Goal: Task Accomplishment & Management: Use online tool/utility

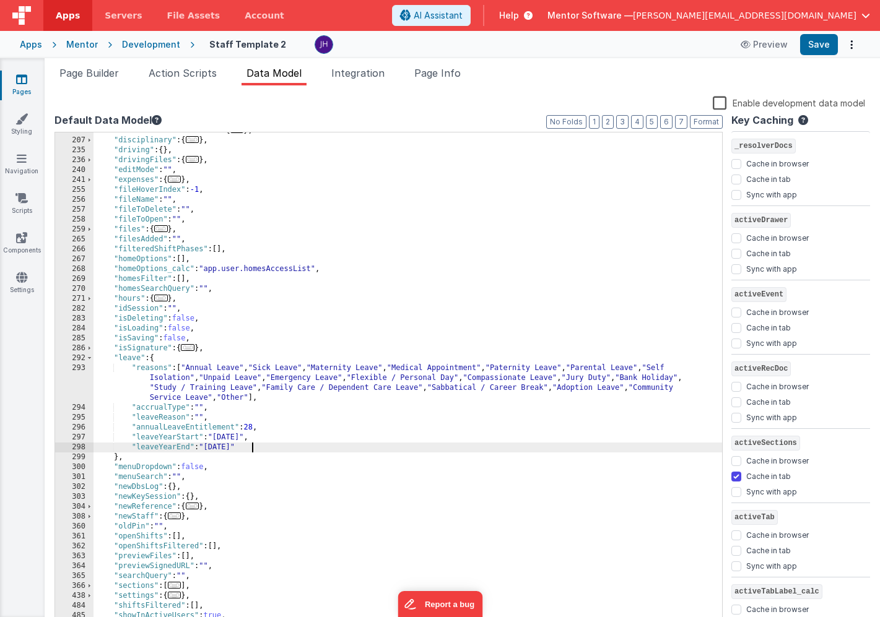
scroll to position [205, 0]
click at [445, 68] on span "Page Info" at bounding box center [437, 73] width 46 height 12
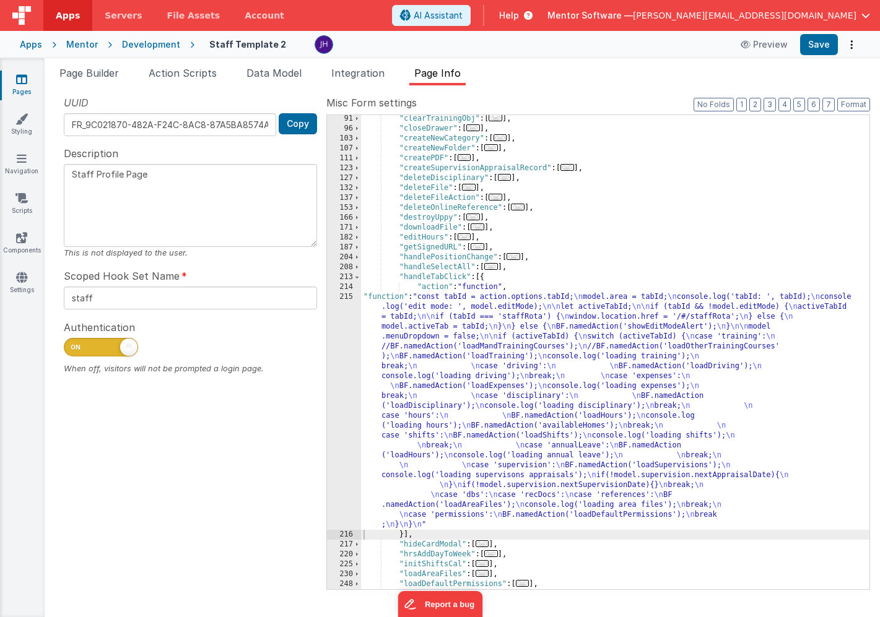
click at [460, 339] on div ""clearTrainingObj" : [ ... ] , "closeDrawer" : [ ... ] , "createNewCategory" : …" at bounding box center [615, 361] width 508 height 494
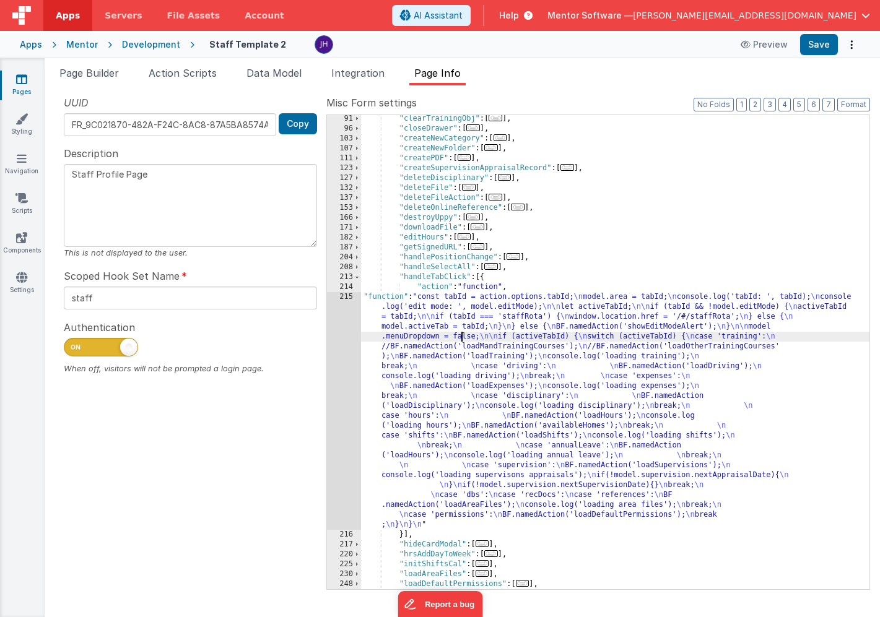
click at [355, 352] on div "215" at bounding box center [344, 411] width 34 height 238
click at [344, 351] on div "215" at bounding box center [344, 411] width 34 height 238
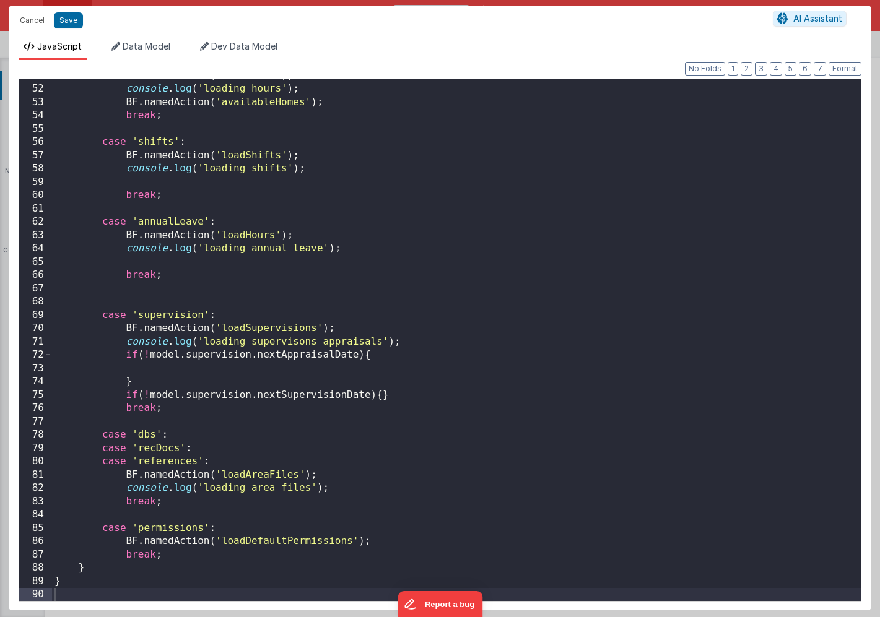
scroll to position [676, 0]
click at [32, 22] on button "Cancel" at bounding box center [32, 20] width 37 height 17
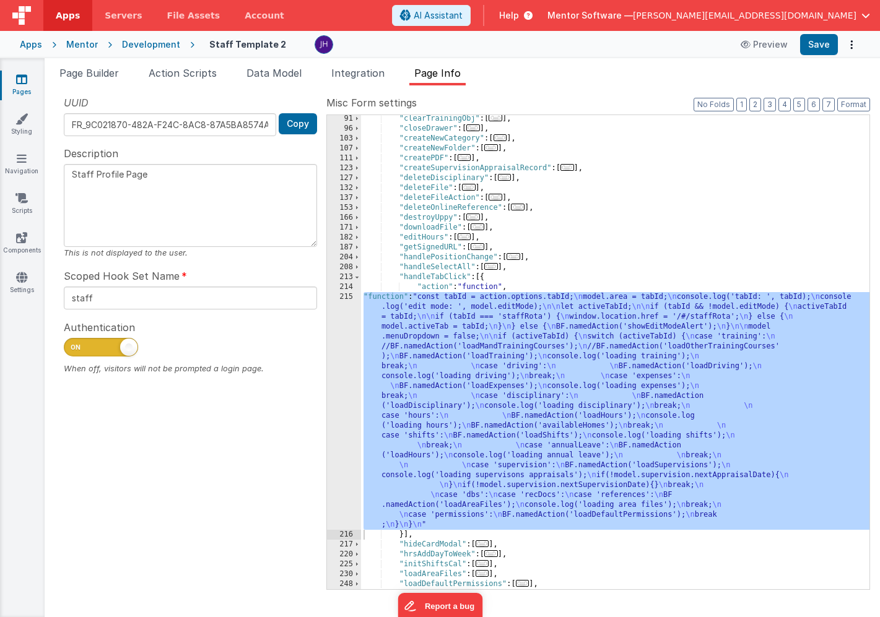
click at [28, 81] on link "Pages" at bounding box center [21, 85] width 45 height 25
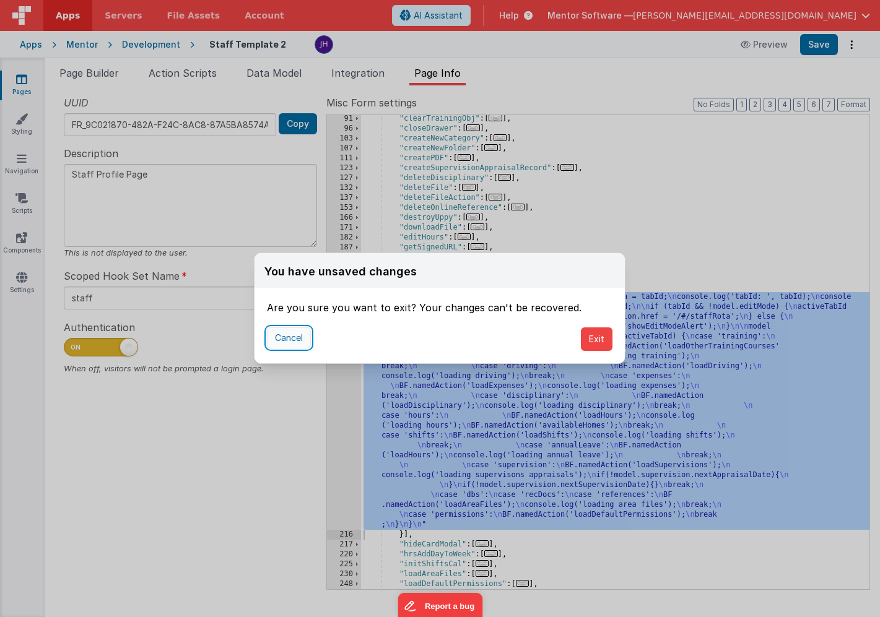
click at [302, 338] on button "Cancel" at bounding box center [289, 338] width 44 height 21
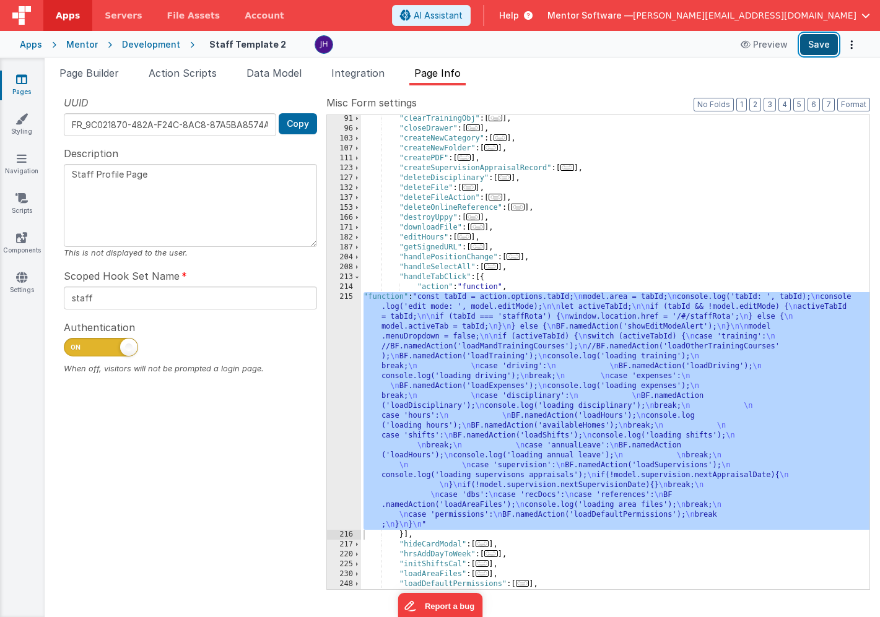
click at [822, 52] on button "Save" at bounding box center [819, 44] width 38 height 21
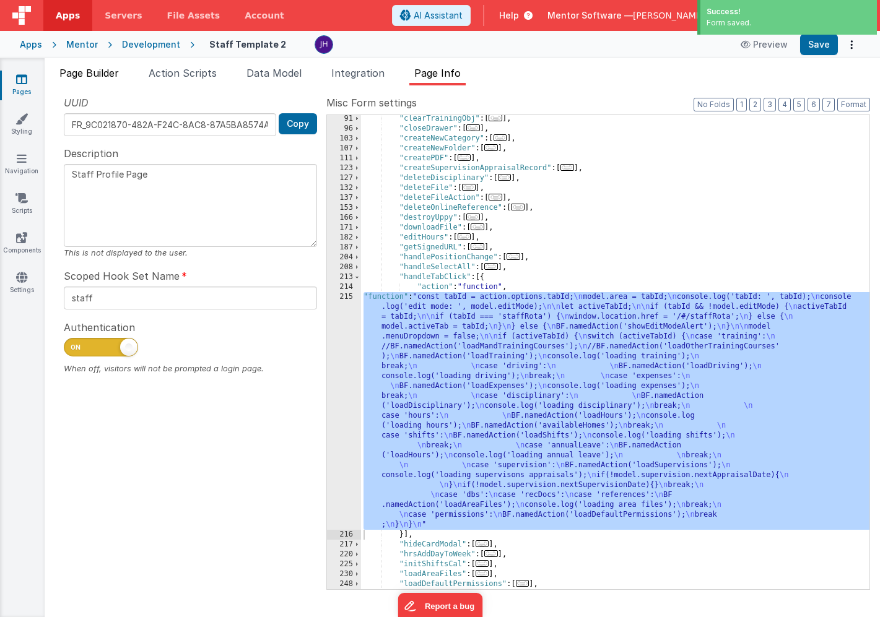
click at [86, 76] on span "Page Builder" at bounding box center [88, 73] width 59 height 12
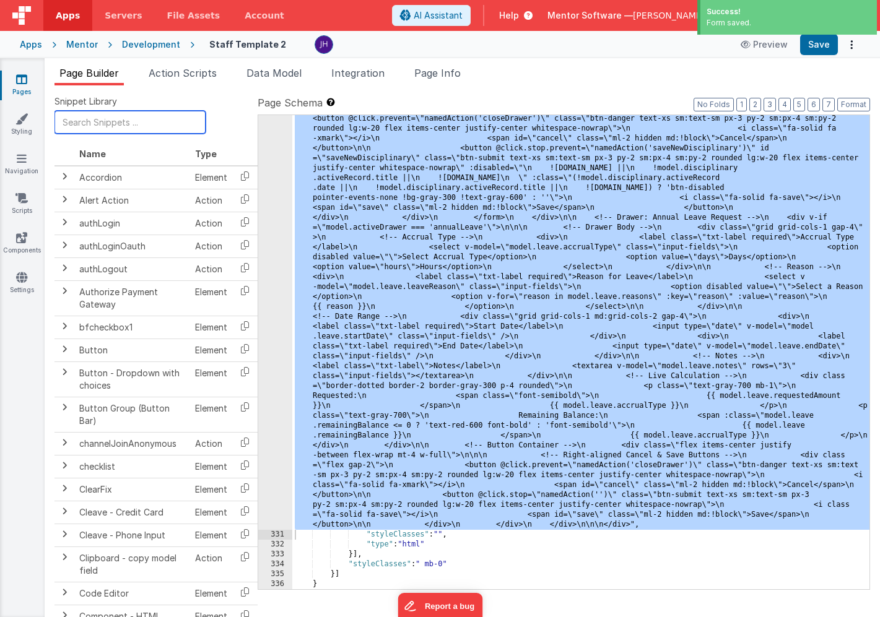
click at [106, 122] on input "text" at bounding box center [129, 122] width 151 height 23
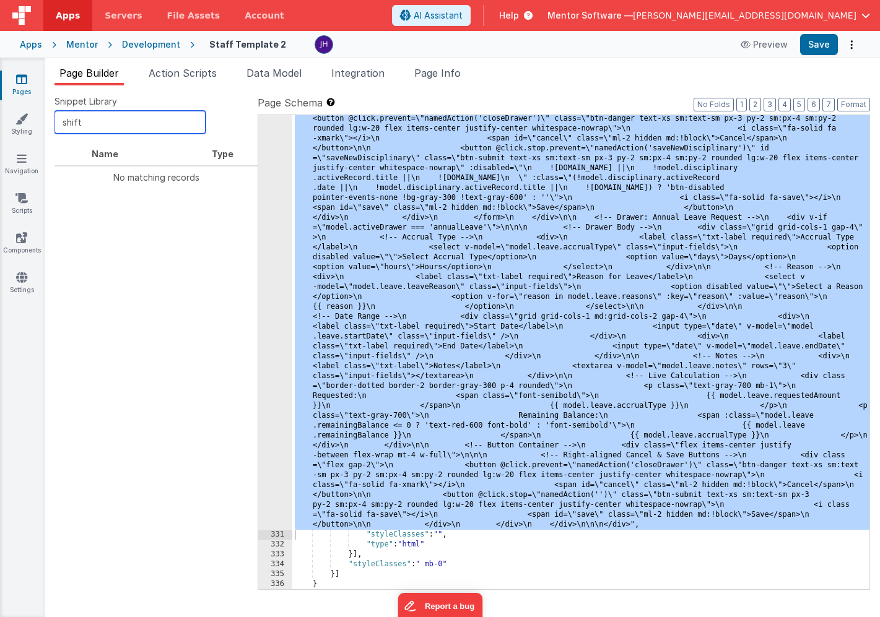
type input "shift"
click at [16, 80] on icon at bounding box center [21, 79] width 11 height 12
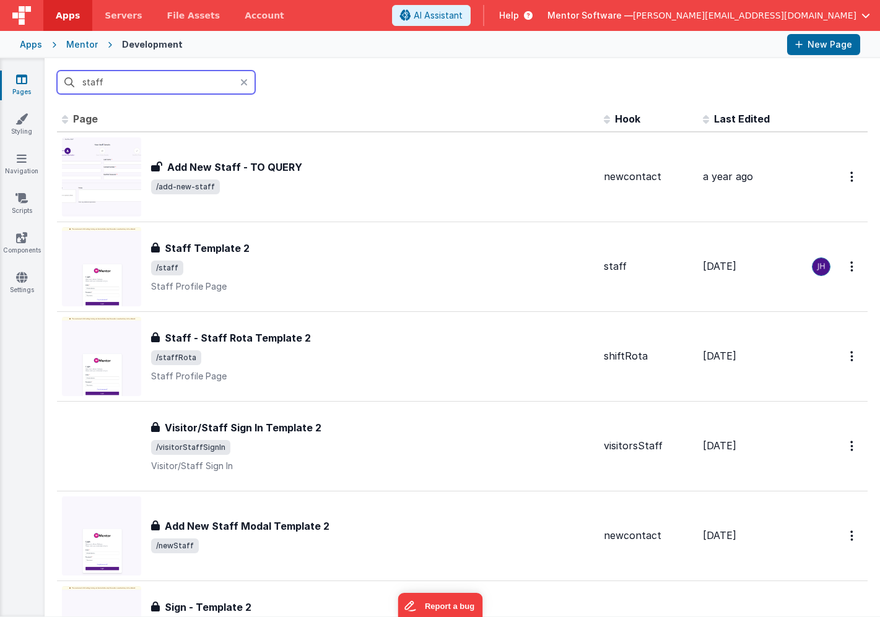
click at [110, 79] on input "staff" at bounding box center [156, 83] width 198 height 24
click at [110, 75] on input "staff" at bounding box center [156, 83] width 198 height 24
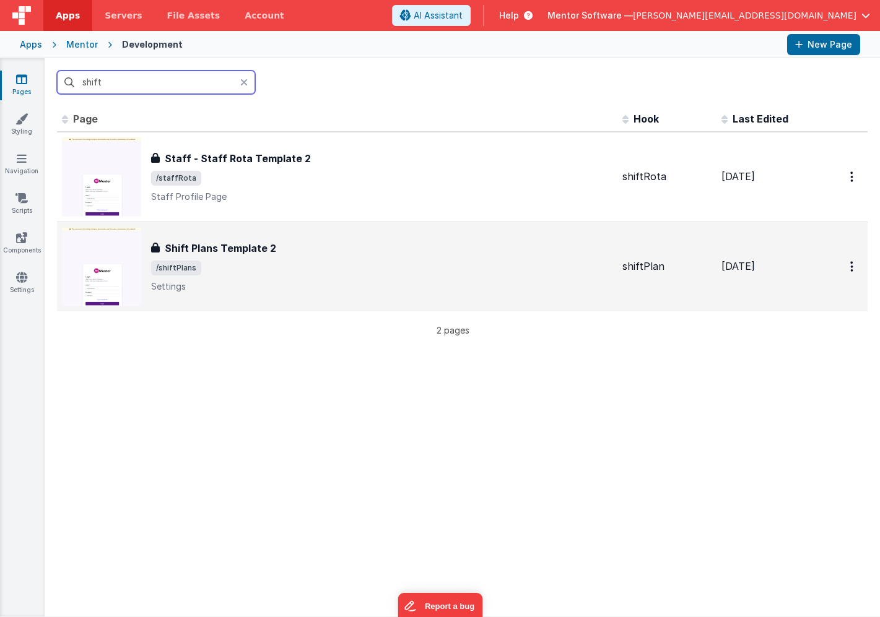
type input "shift"
click at [259, 235] on div "Shift Plans Template 2 Shift Plans Template 2 /shiftPlans Settings" at bounding box center [337, 266] width 551 height 79
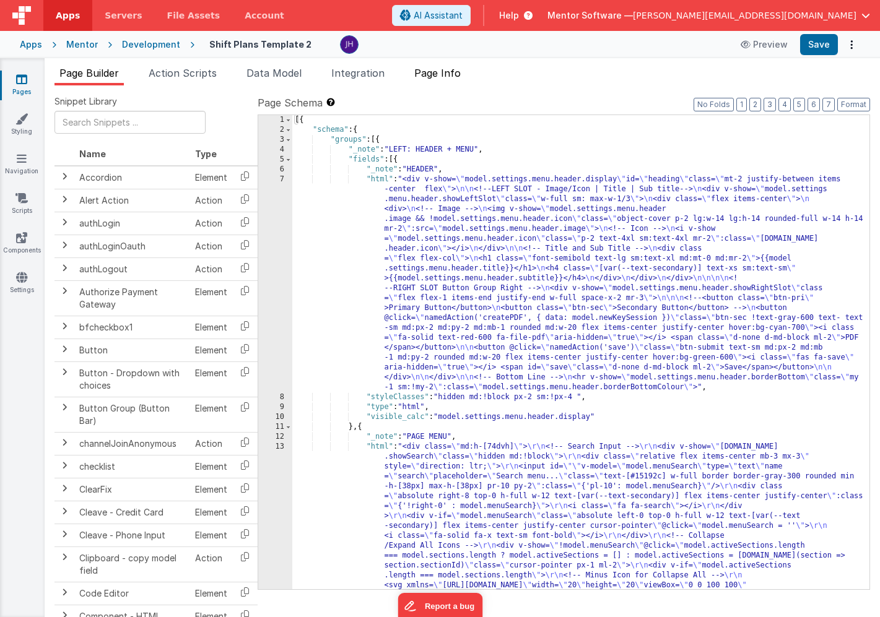
click at [454, 74] on span "Page Info" at bounding box center [437, 73] width 46 height 12
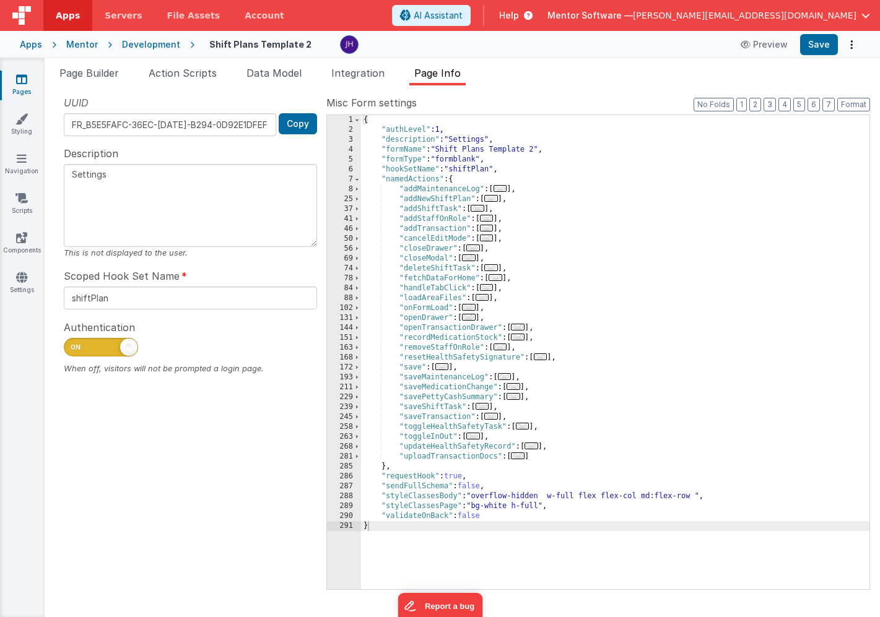
click at [445, 368] on span "..." at bounding box center [442, 367] width 14 height 7
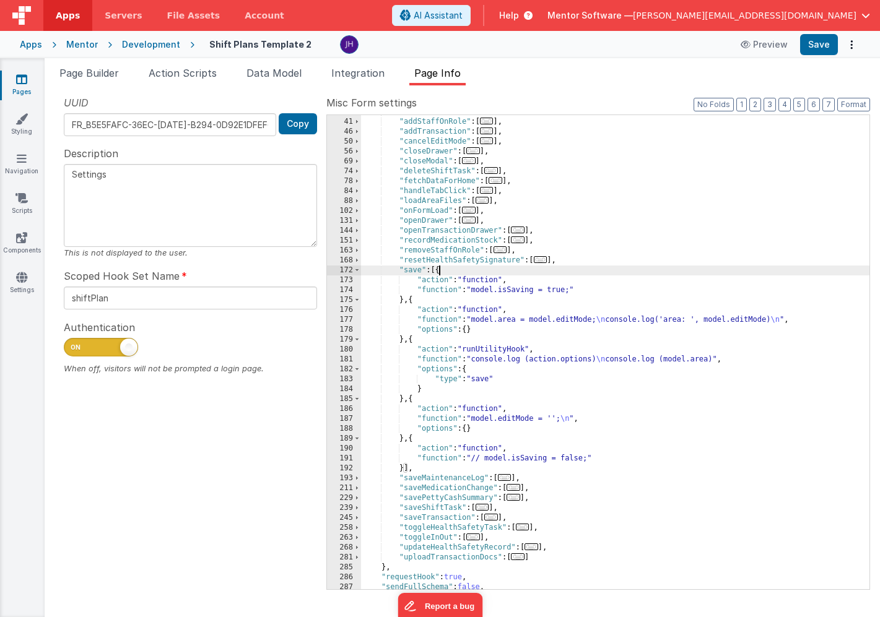
scroll to position [140, 0]
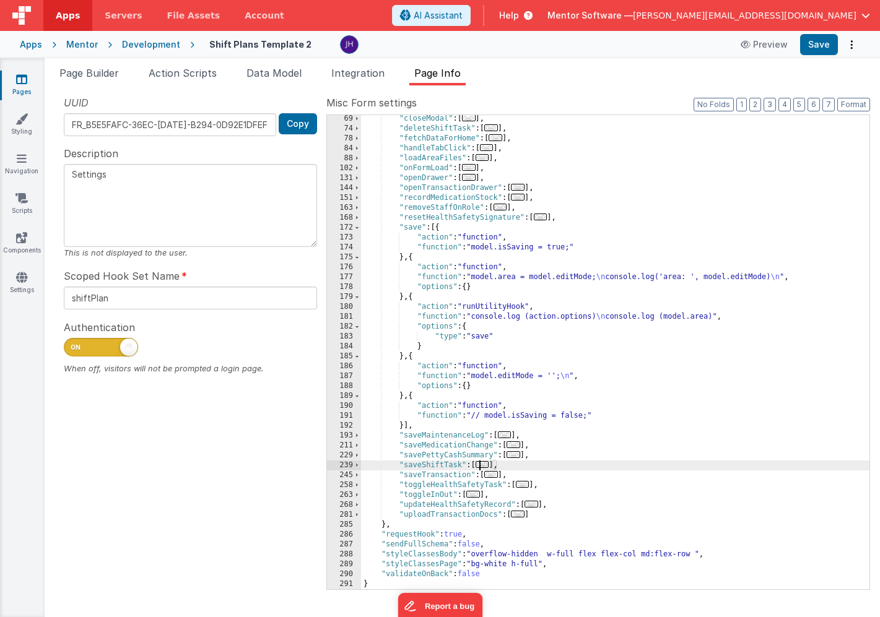
click at [485, 465] on span "..." at bounding box center [483, 464] width 14 height 7
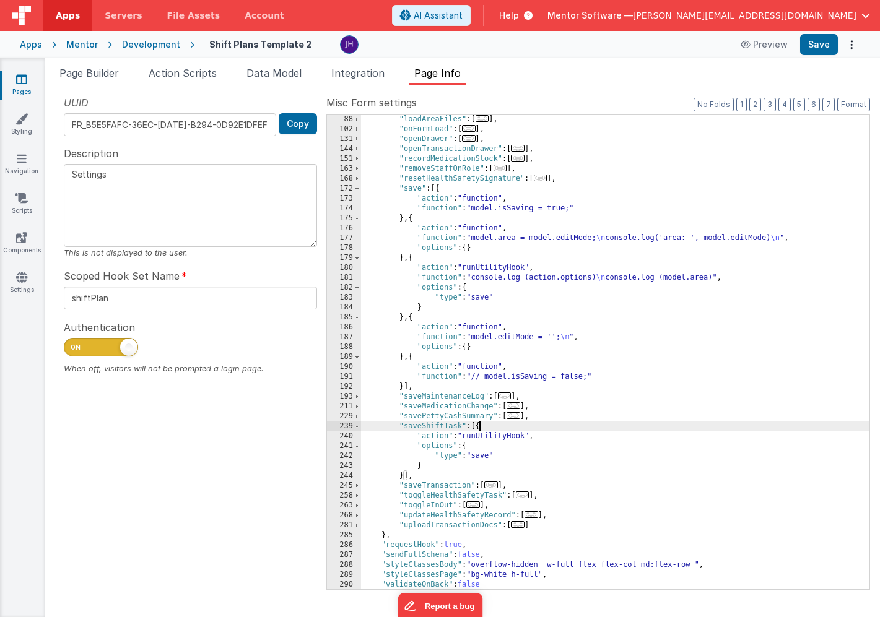
scroll to position [190, 0]
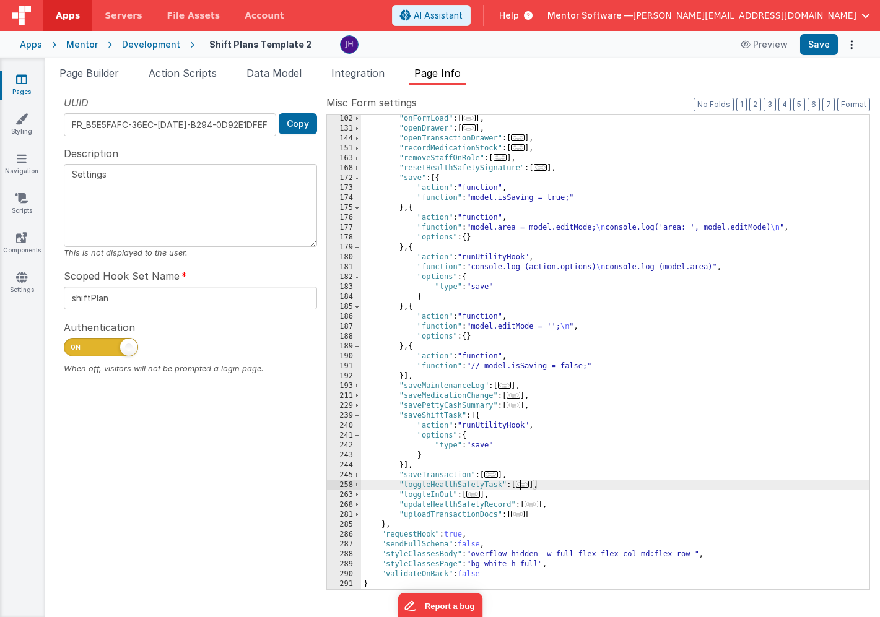
click at [526, 486] on span "..." at bounding box center [523, 484] width 14 height 7
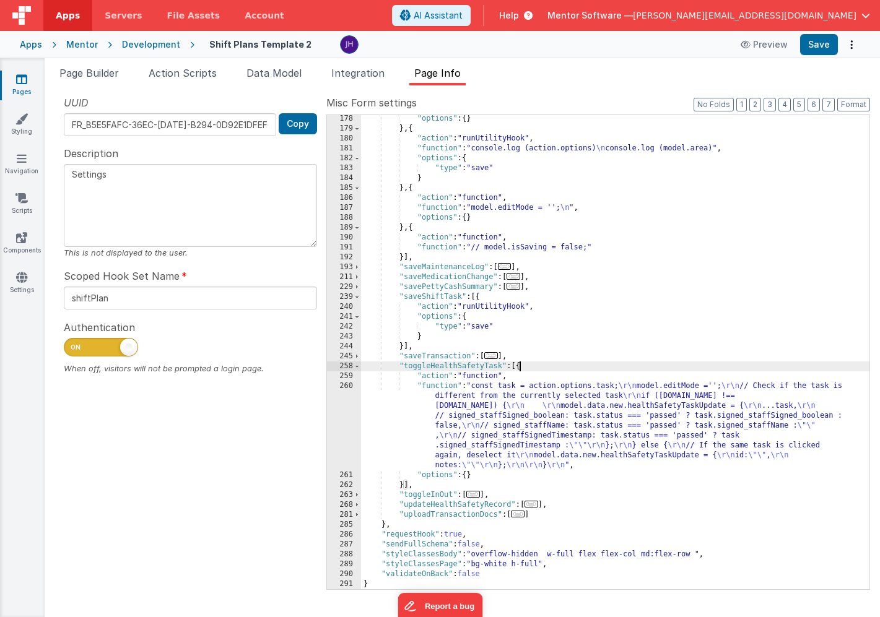
scroll to position [308, 0]
click at [557, 408] on div ""options" : { } } , { "action" : "runUtilityHook" , "function" : "console.log (…" at bounding box center [615, 361] width 508 height 494
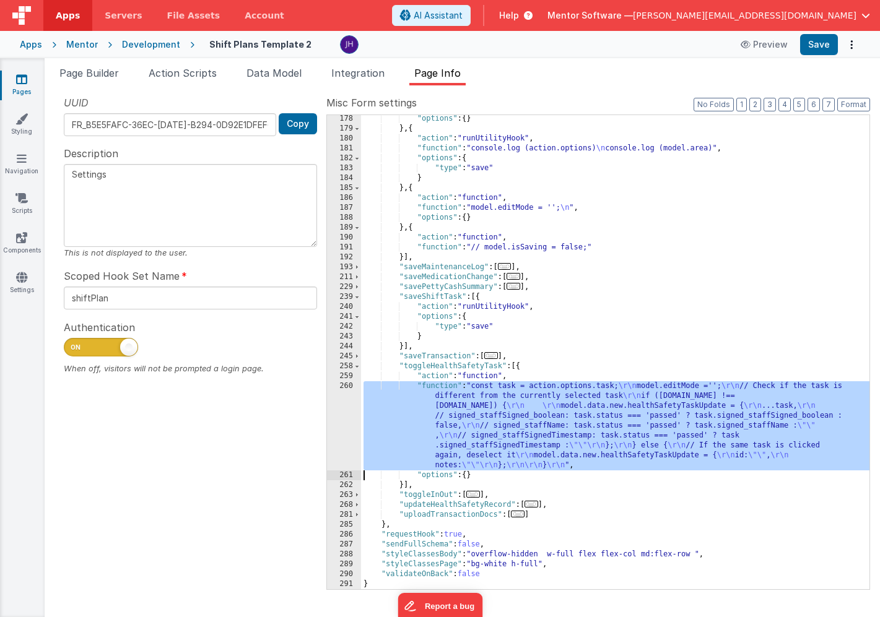
click at [347, 421] on div "260" at bounding box center [344, 425] width 34 height 89
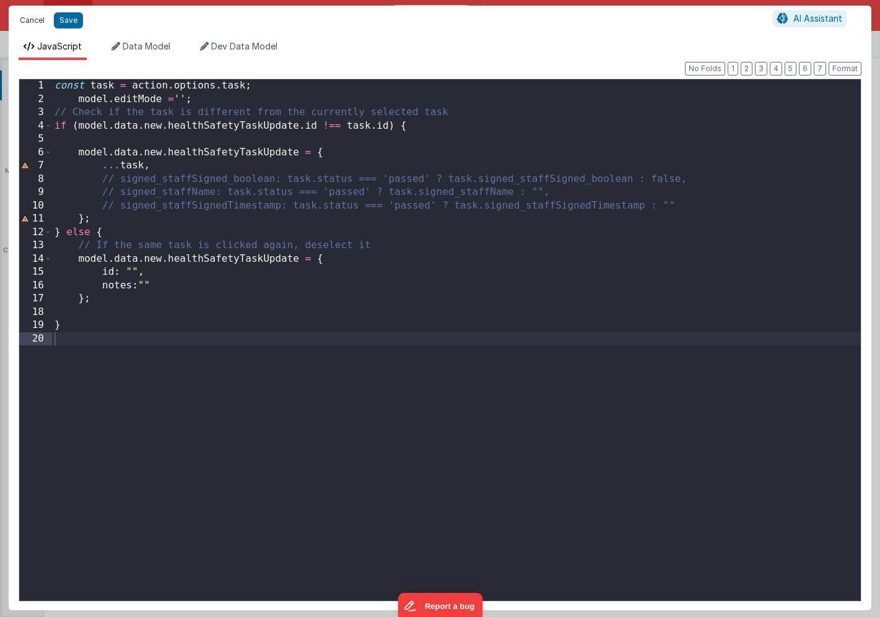
click at [27, 22] on button "Cancel" at bounding box center [32, 20] width 37 height 17
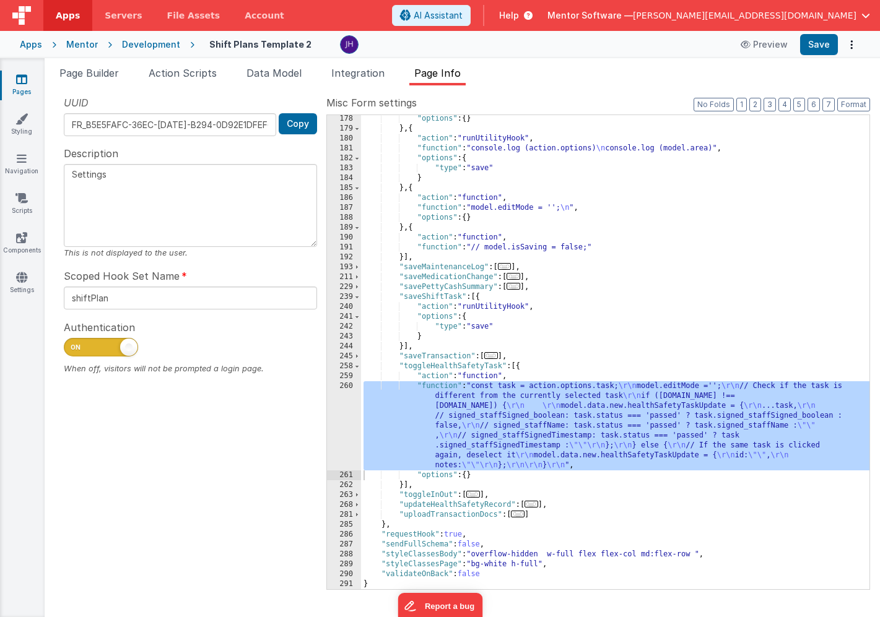
click at [536, 506] on span "..." at bounding box center [532, 504] width 14 height 7
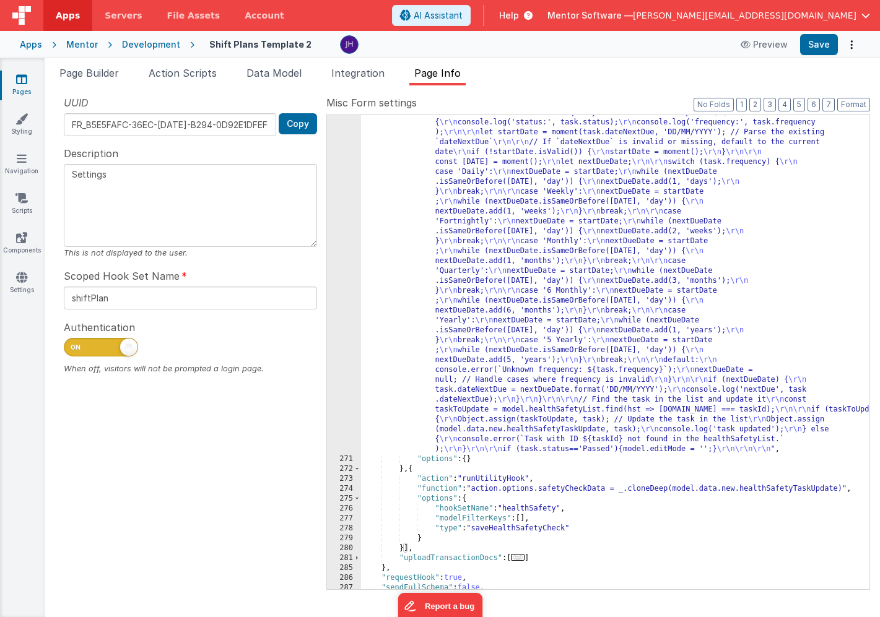
scroll to position [761, 0]
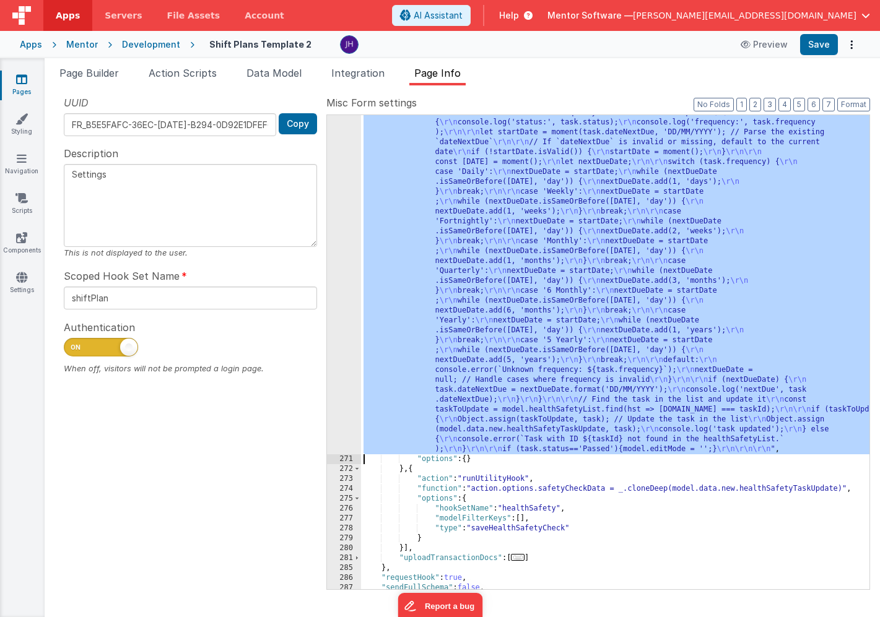
click at [343, 339] on div "270" at bounding box center [344, 261] width 34 height 386
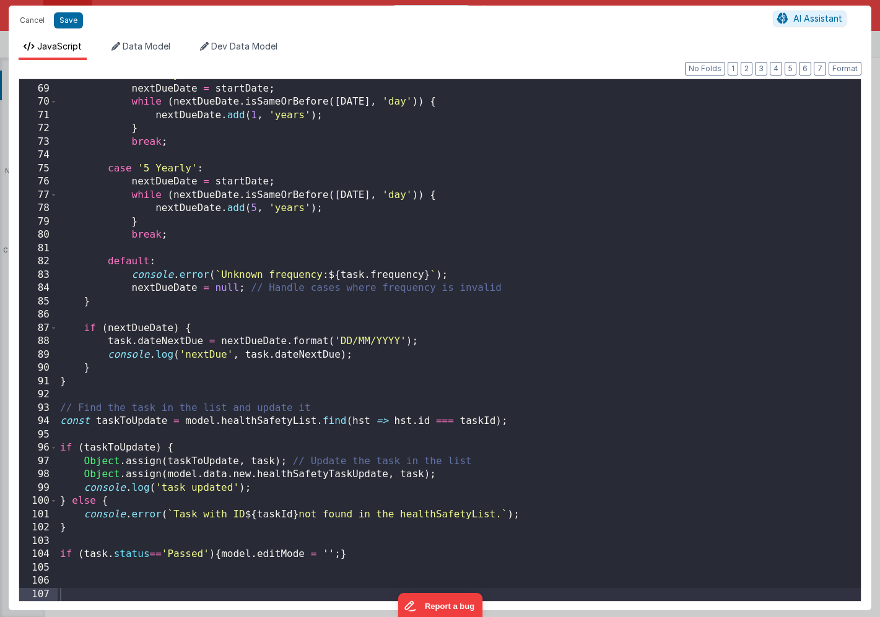
scroll to position [902, 0]
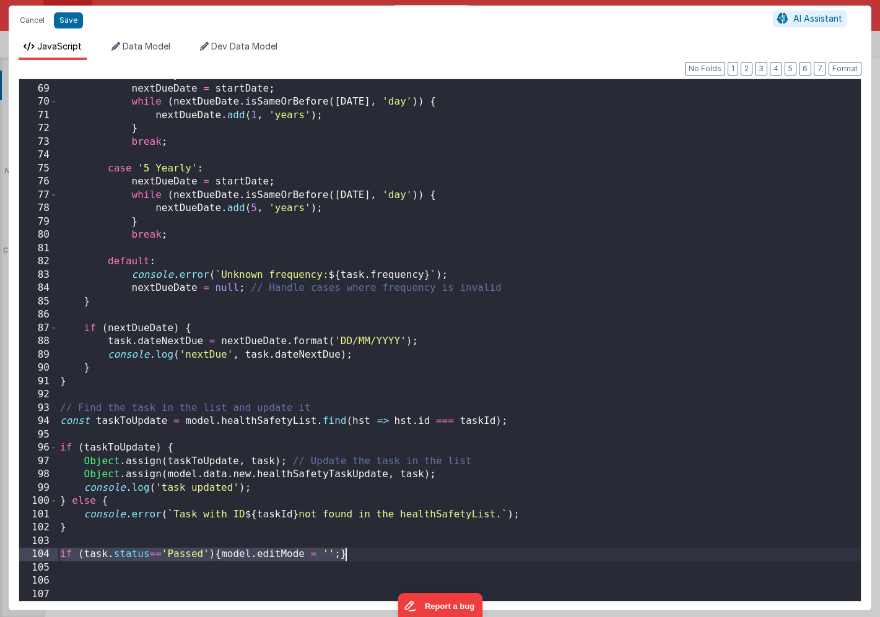
drag, startPoint x: 61, startPoint y: 553, endPoint x: 465, endPoint y: 549, distance: 404.4
click at [465, 549] on div "case 'Yearly' : nextDueDate = startDate ; while ( nextDueDate . isSameOrBefore …" at bounding box center [459, 343] width 803 height 549
paste textarea
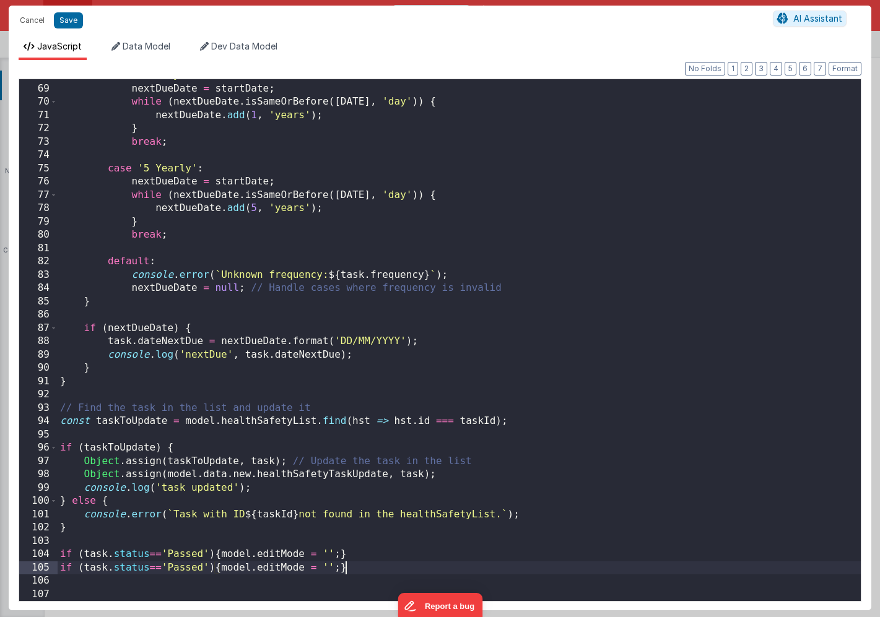
click at [59, 554] on div "case 'Yearly' : nextDueDate = startDate ; while ( nextDueDate . isSameOrBefore …" at bounding box center [459, 343] width 803 height 549
drag, startPoint x: 219, startPoint y: 567, endPoint x: 17, endPoint y: 573, distance: 202.6
click at [17, 573] on div "Format 7 6 5 4 3 2 1 No Folds 68 69 70 71 72 73 74 75 76 77 78 79 80 81 82 83 8…" at bounding box center [440, 335] width 863 height 551
click at [204, 563] on div "case 'Yearly' : nextDueDate = startDate ; while ( nextDueDate . isSameOrBefore …" at bounding box center [459, 343] width 803 height 549
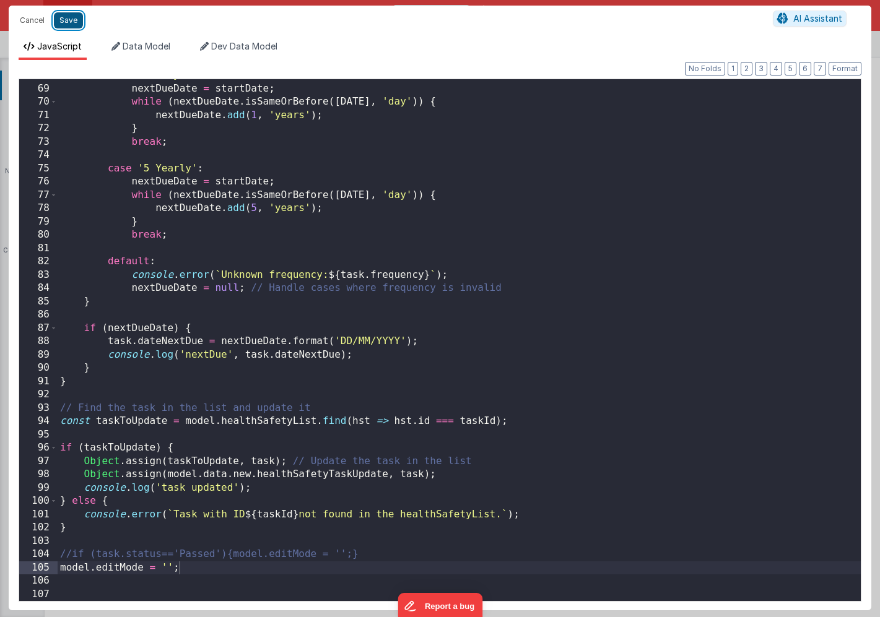
click at [65, 15] on button "Save" at bounding box center [68, 20] width 29 height 16
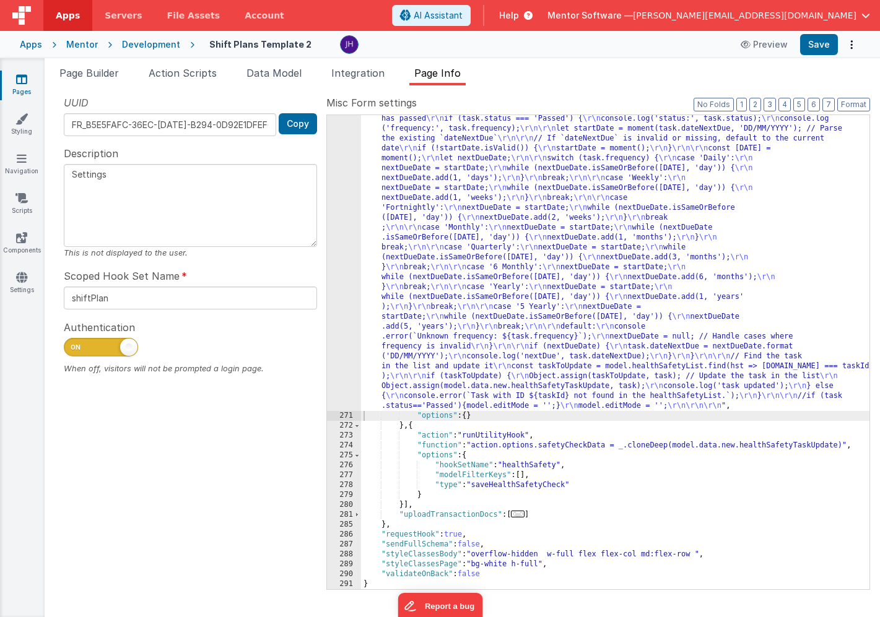
scroll to position [754, 0]
click at [820, 45] on button "Save" at bounding box center [819, 44] width 38 height 21
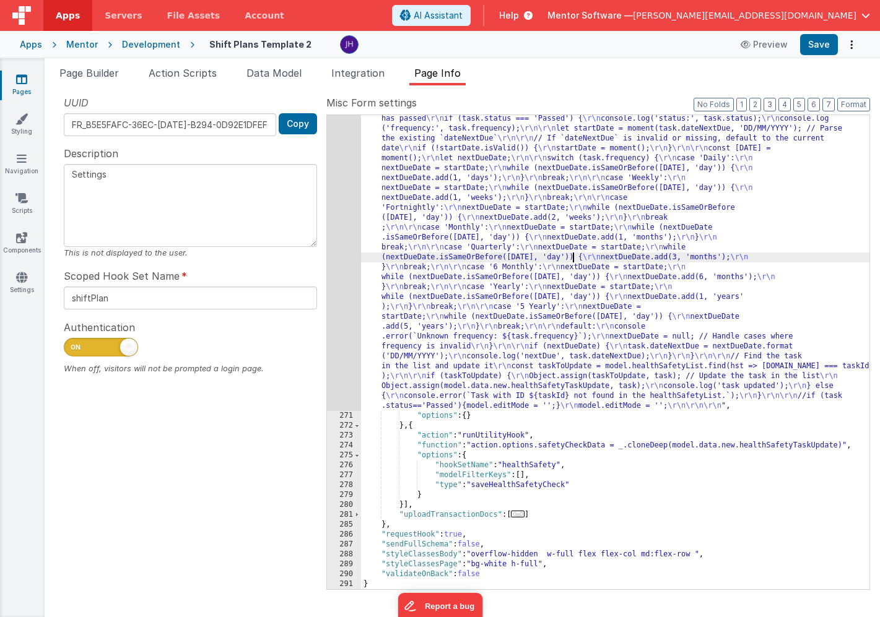
click at [574, 253] on div ""function" : "model.data.new.healthSafetyTaskUpdate.isChecked = true; \r\n cons…" at bounding box center [615, 484] width 508 height 821
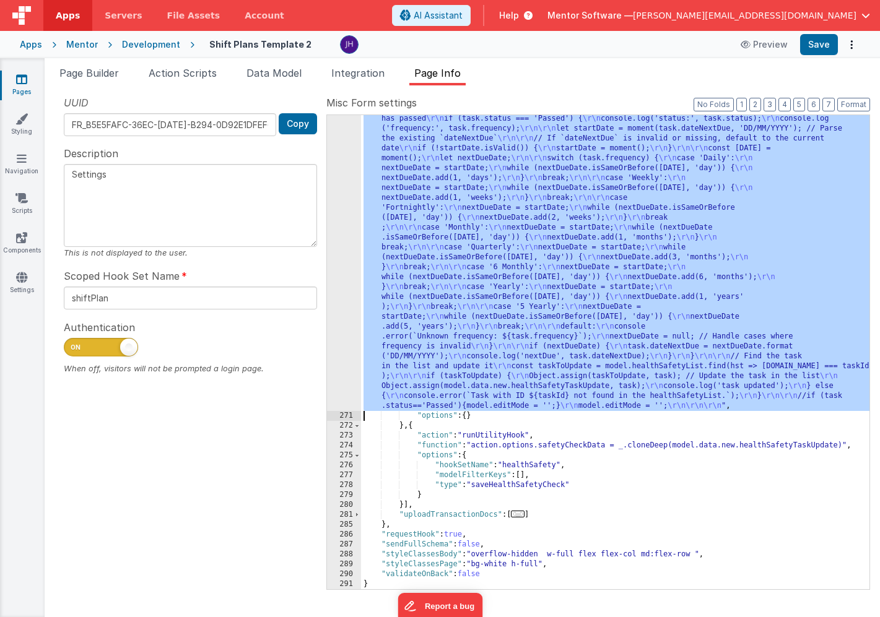
click at [345, 238] on div "270" at bounding box center [344, 242] width 34 height 337
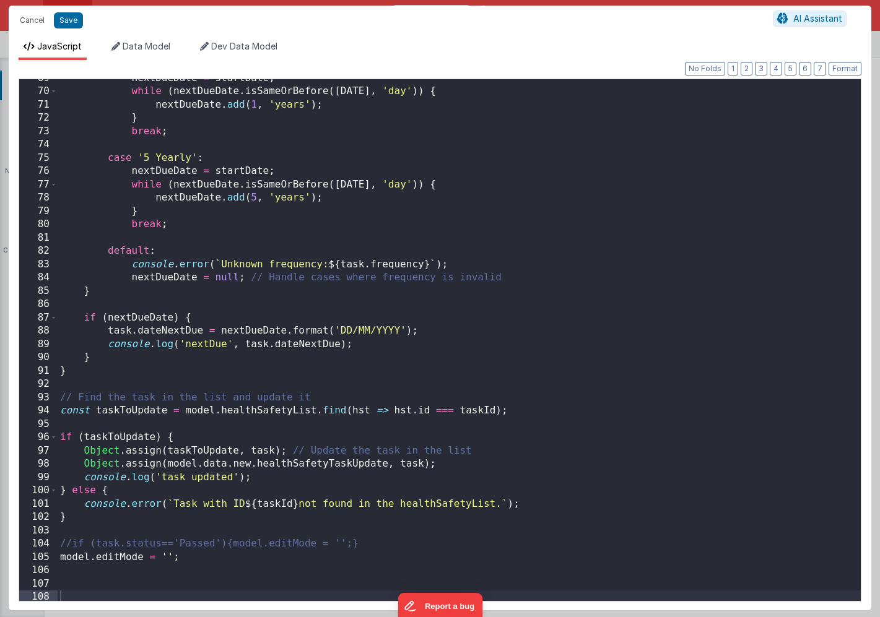
scroll to position [913, 0]
click at [194, 558] on div "nextDueDate = startDate ; while ( nextDueDate . isSameOrBefore ( [DATE] , 'day'…" at bounding box center [459, 346] width 803 height 549
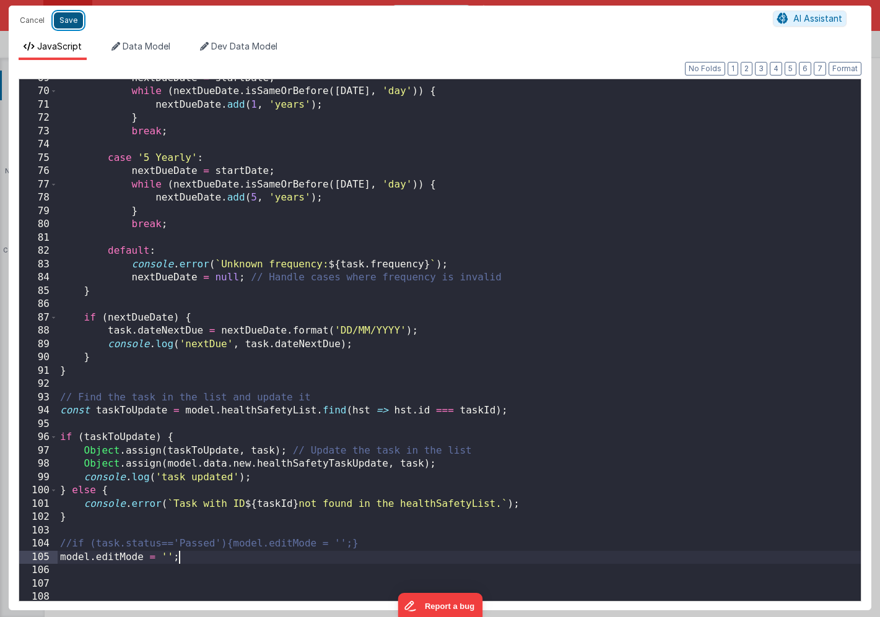
click at [69, 18] on button "Save" at bounding box center [68, 20] width 29 height 16
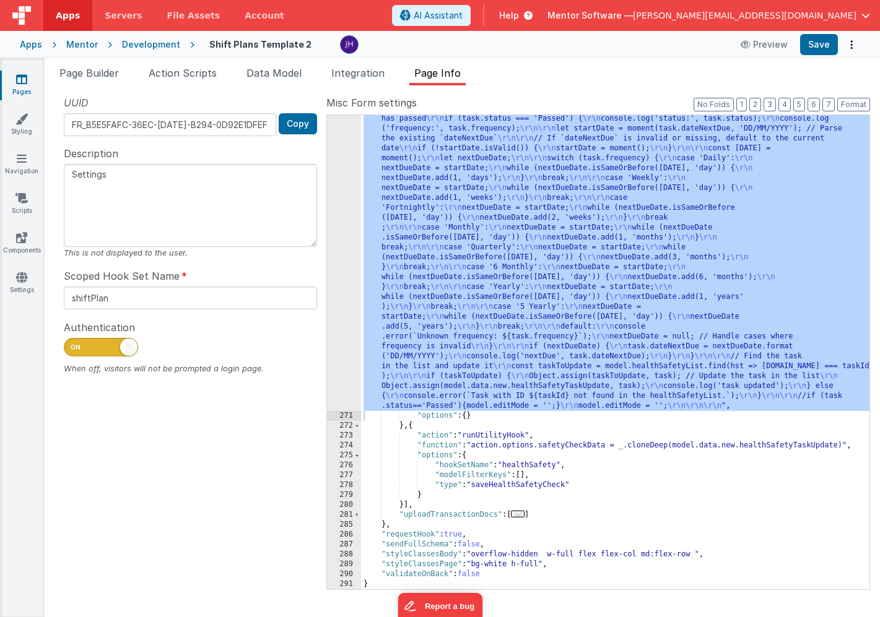
click at [78, 46] on div "Mentor" at bounding box center [82, 44] width 32 height 12
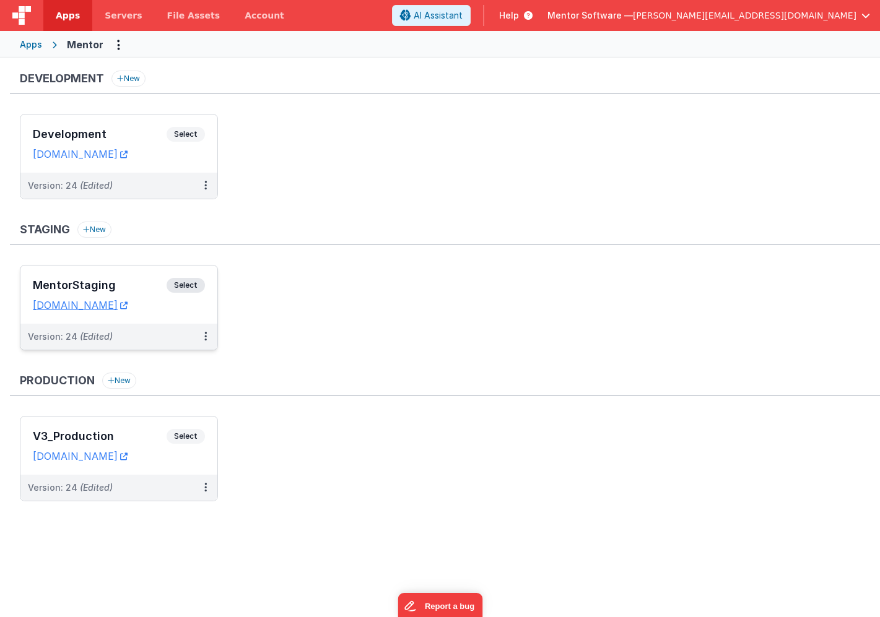
click at [145, 279] on div "MentorStaging Select" at bounding box center [119, 288] width 172 height 21
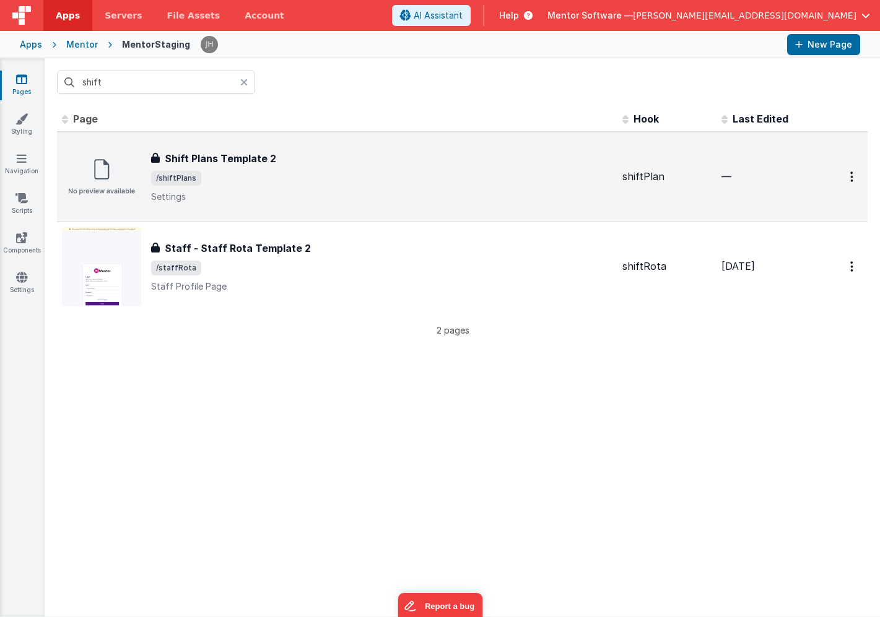
click at [249, 177] on span "/shiftPlans" at bounding box center [381, 178] width 461 height 15
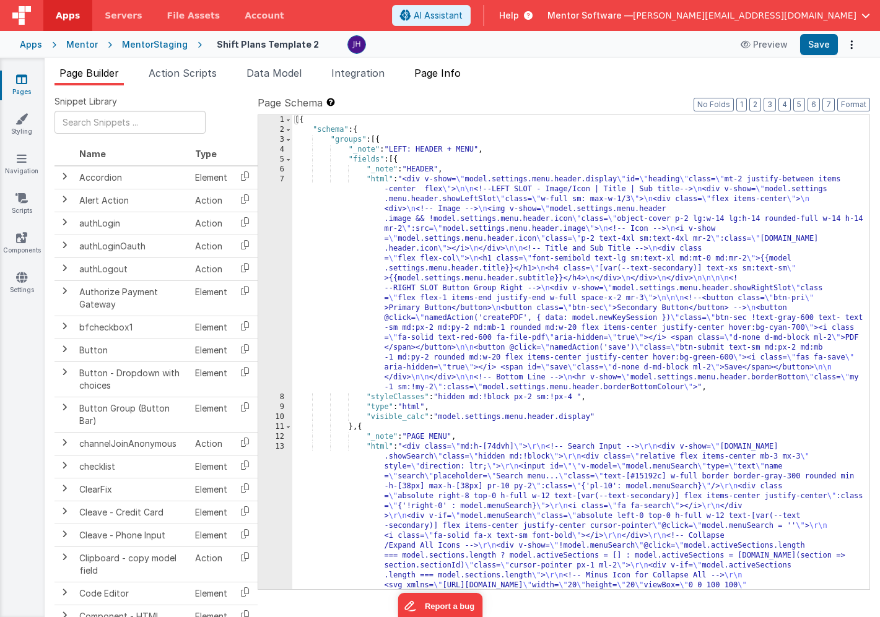
click at [443, 78] on span "Page Info" at bounding box center [437, 73] width 46 height 12
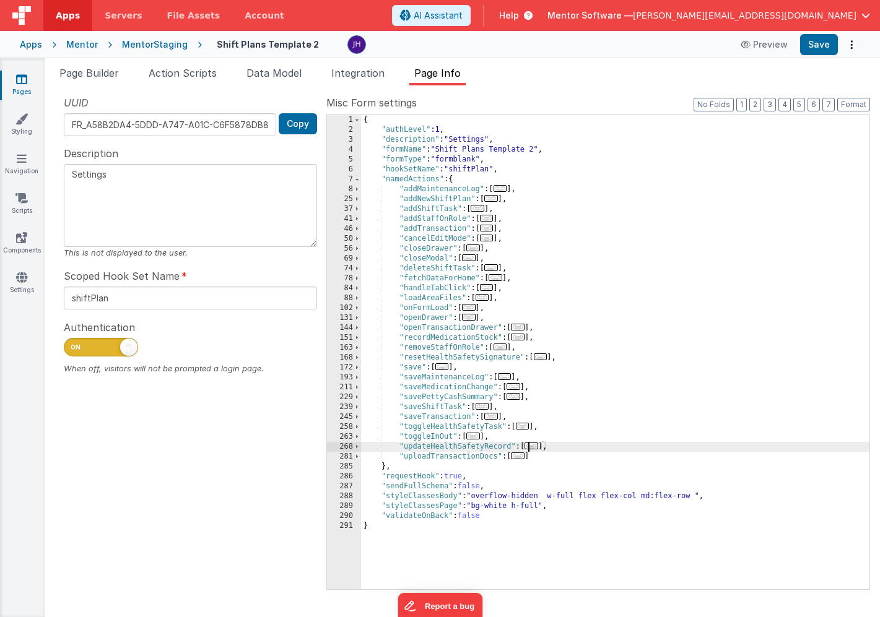
click at [531, 446] on span "..." at bounding box center [532, 446] width 14 height 7
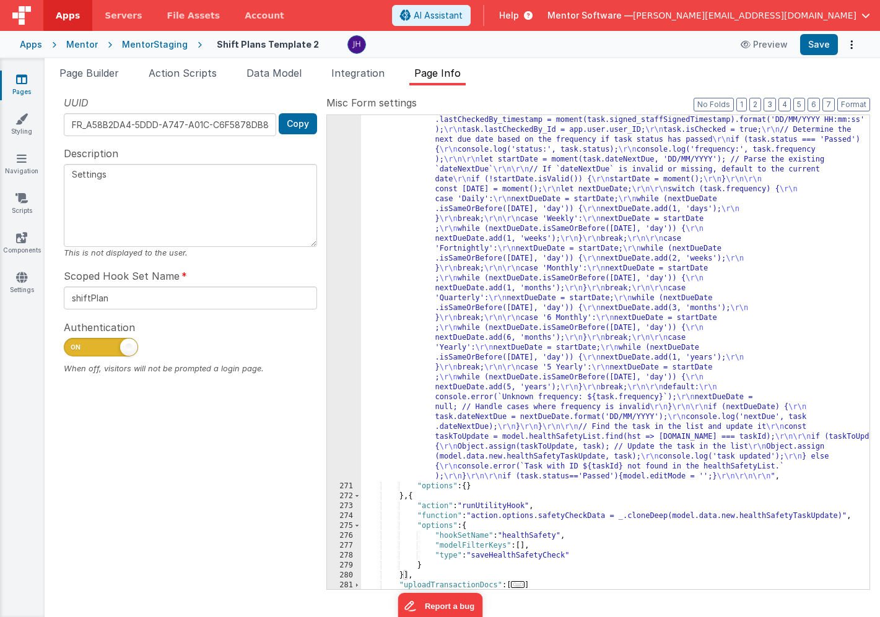
scroll to position [372, 0]
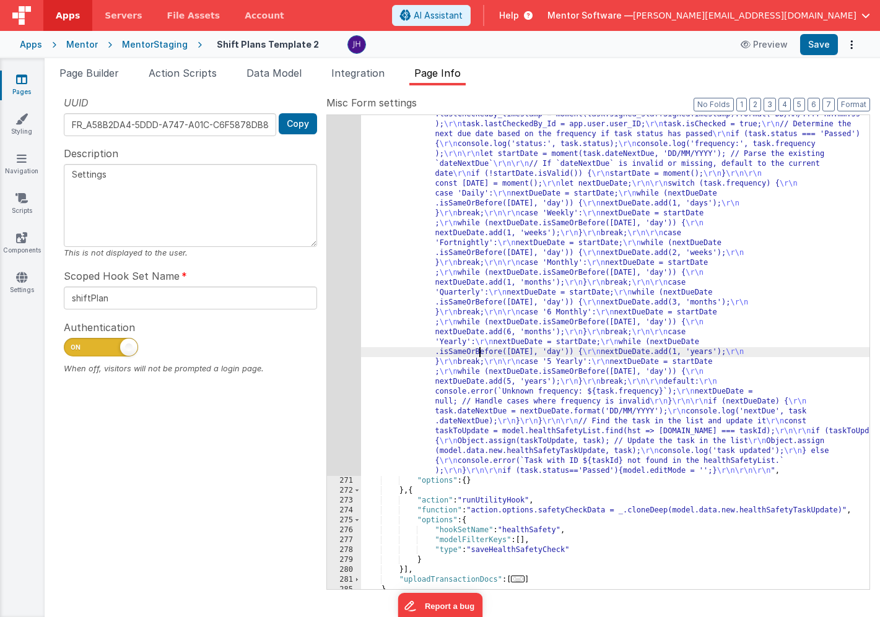
click at [480, 356] on div ""function" : "model.data.new.healthSafetyTaskUpdate.isChecked = true; \r\n cons…" at bounding box center [615, 525] width 508 height 871
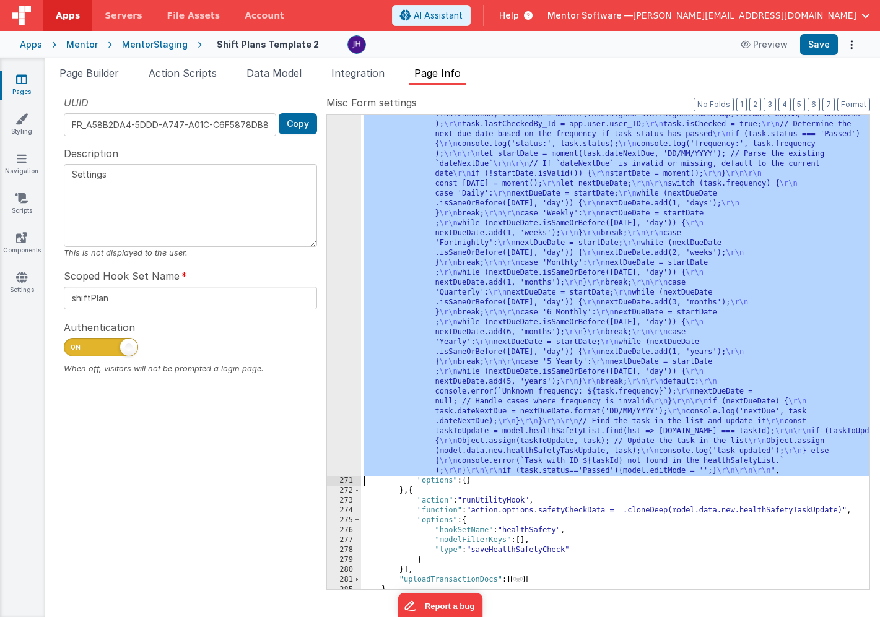
click at [342, 308] on div "270" at bounding box center [344, 283] width 34 height 386
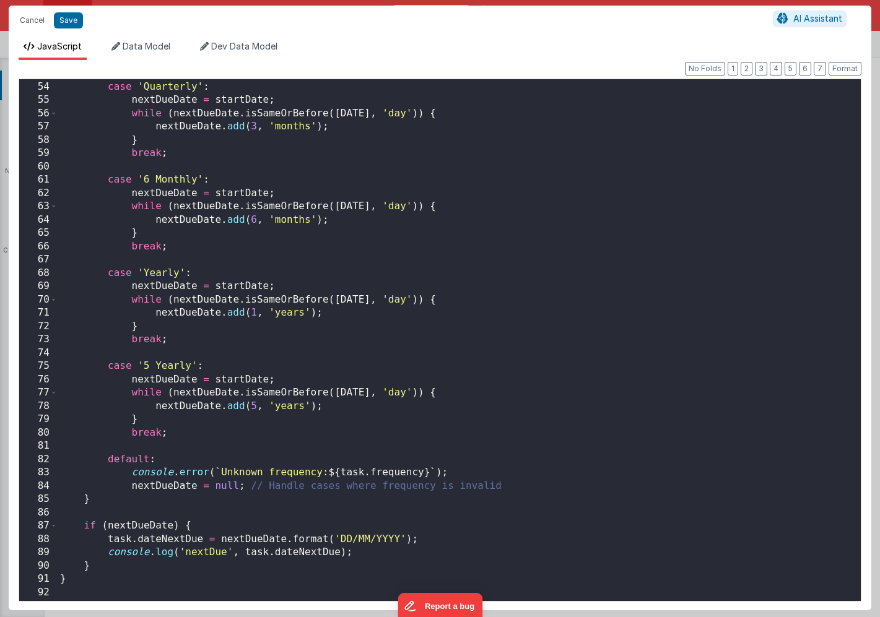
scroll to position [902, 0]
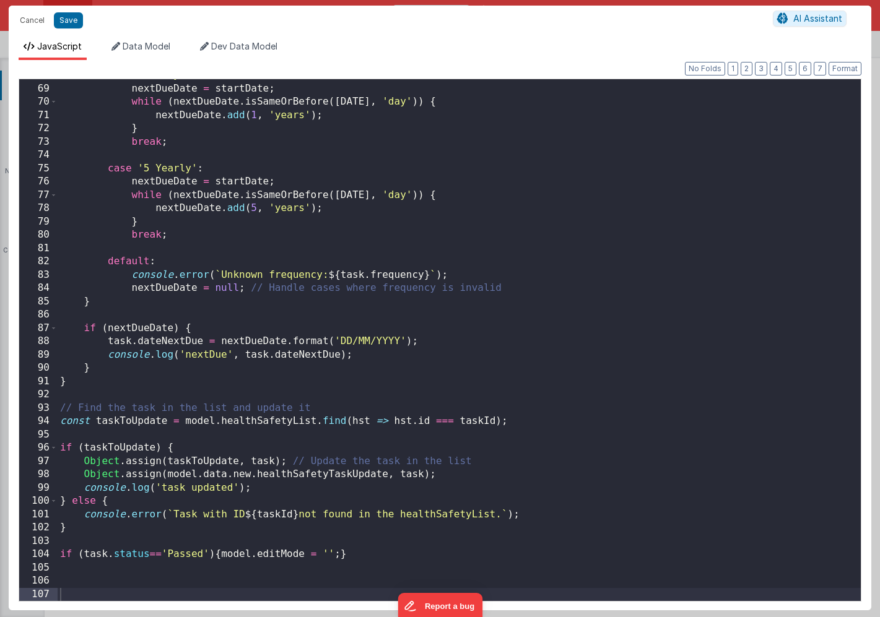
click at [367, 549] on div "case 'Yearly' : nextDueDate = startDate ; while ( nextDueDate . isSameOrBefore …" at bounding box center [459, 343] width 803 height 549
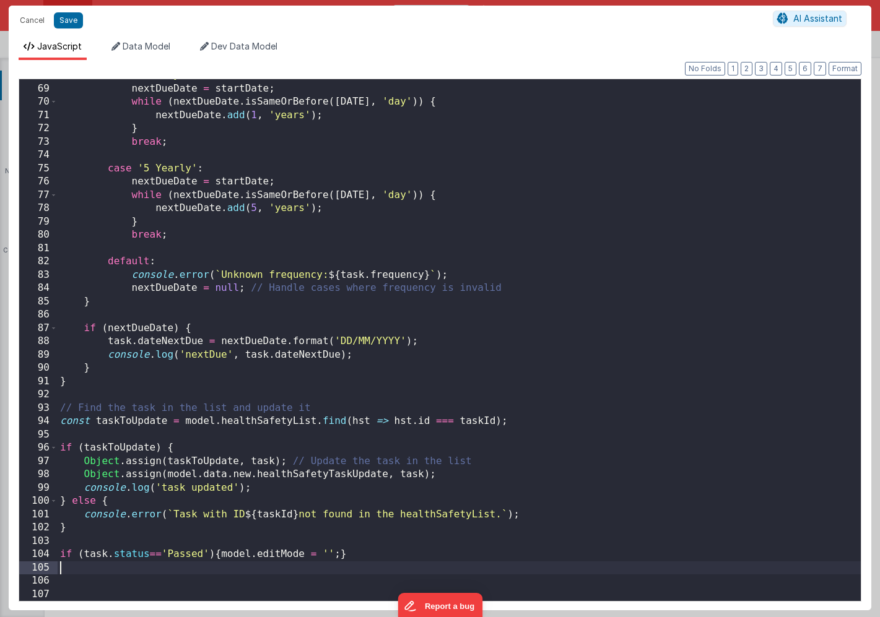
paste textarea
click at [59, 556] on div "case 'Yearly' : nextDueDate = startDate ; while ( nextDueDate . isSameOrBefore …" at bounding box center [459, 343] width 803 height 549
drag, startPoint x: 220, startPoint y: 568, endPoint x: 28, endPoint y: 567, distance: 191.4
click at [28, 567] on div "68 69 70 71 72 73 74 75 76 77 78 79 80 81 82 83 84 85 86 87 88 89 90 91 92 93 9…" at bounding box center [440, 340] width 843 height 523
click at [198, 567] on div "case 'Yearly' : nextDueDate = startDate ; while ( nextDueDate . isSameOrBefore …" at bounding box center [459, 343] width 803 height 549
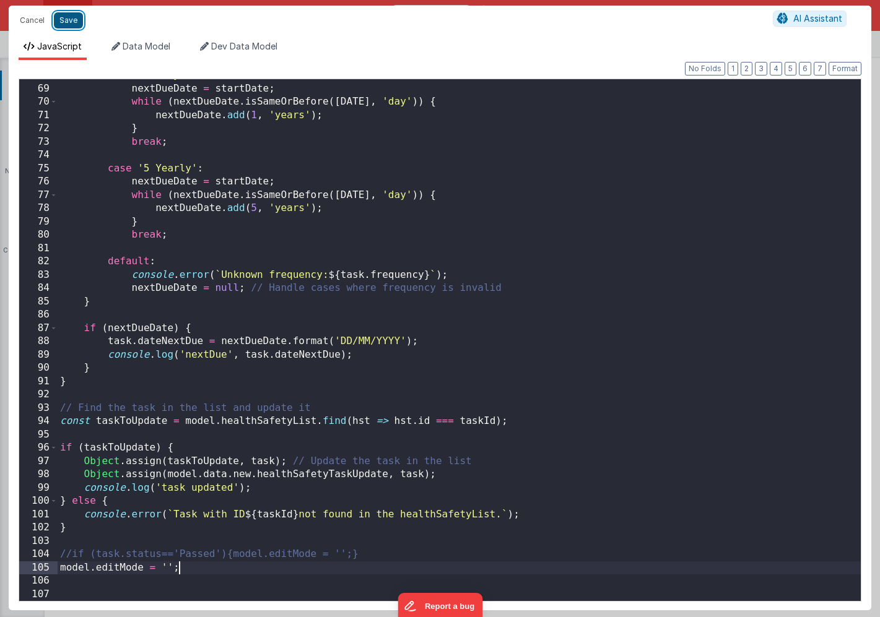
click at [69, 26] on button "Save" at bounding box center [68, 20] width 29 height 16
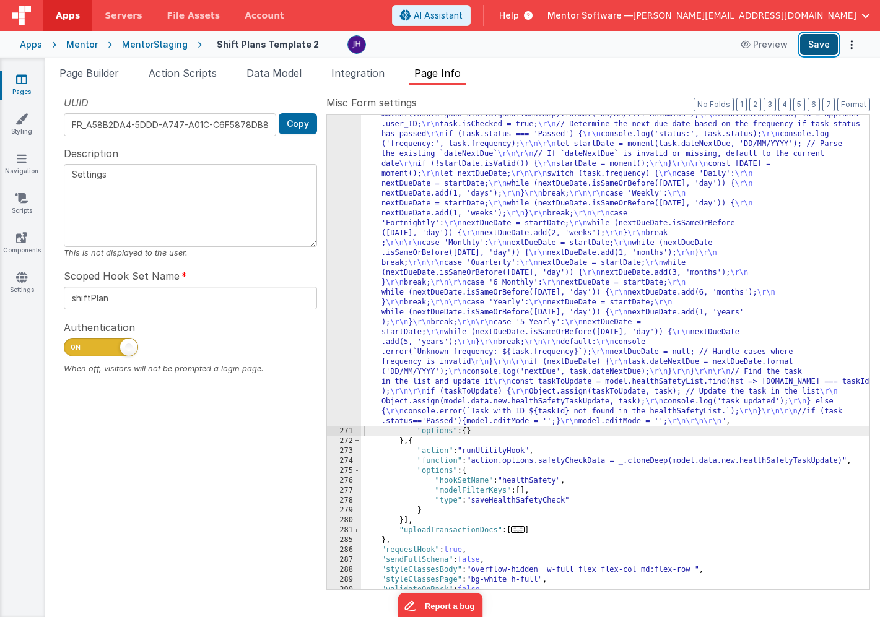
click at [819, 45] on button "Save" at bounding box center [819, 44] width 38 height 21
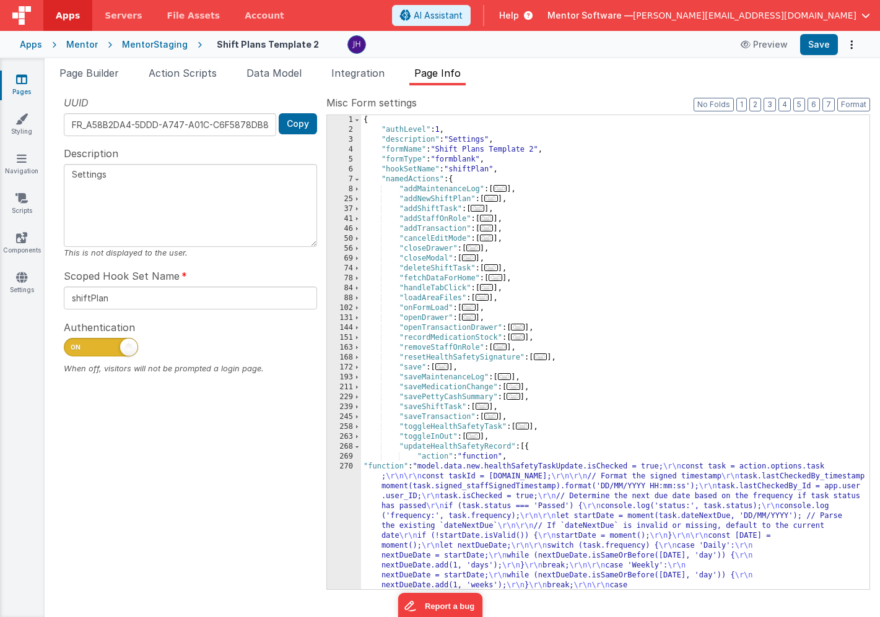
scroll to position [0, 0]
click at [510, 376] on span "..." at bounding box center [505, 376] width 14 height 7
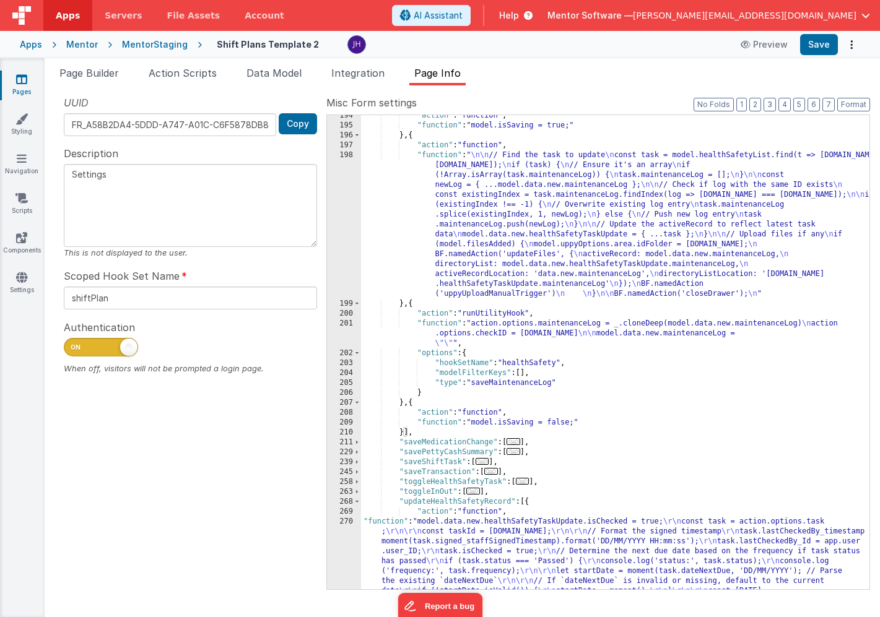
scroll to position [272, 0]
click at [414, 404] on div ""action" : "function" , "function" : "model.isSaving = true;" } , { "action" : …" at bounding box center [615, 521] width 508 height 821
click at [436, 421] on div ""action" : "function" , "function" : "model.isSaving = true;" } , { "action" : …" at bounding box center [615, 521] width 508 height 821
click at [349, 424] on div "209" at bounding box center [344, 423] width 34 height 10
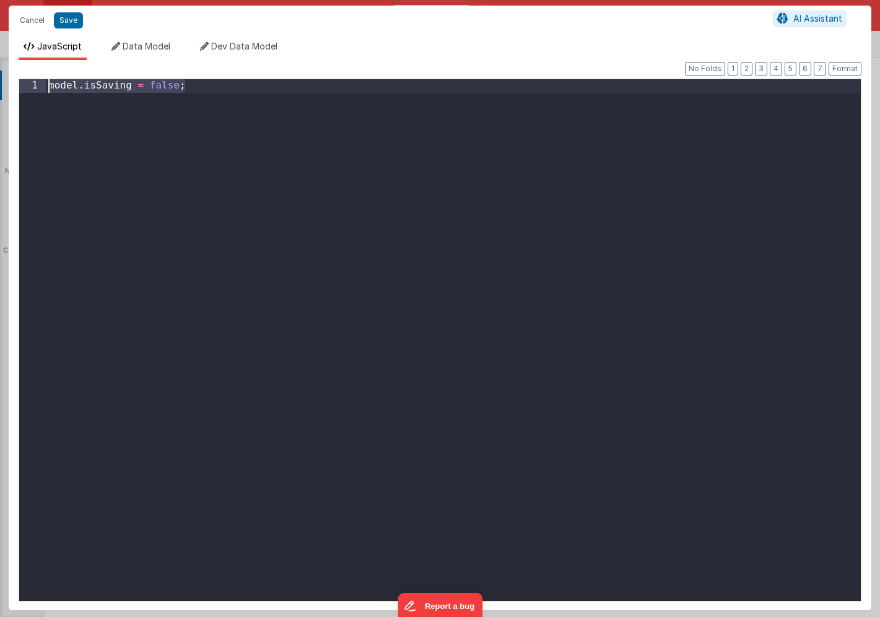
drag, startPoint x: 201, startPoint y: 88, endPoint x: 22, endPoint y: 85, distance: 179.6
click at [22, 85] on div "1 model . isSaving = false ; XXXXXXXXXXXXXXXXXXXXXXXXXXXXXXXXXXXXXXXXXXXXXXXXXX" at bounding box center [440, 340] width 843 height 523
paste textarea
click at [102, 96] on div "model . isSaving = false ; model . isSaving = false ;" at bounding box center [453, 353] width 815 height 549
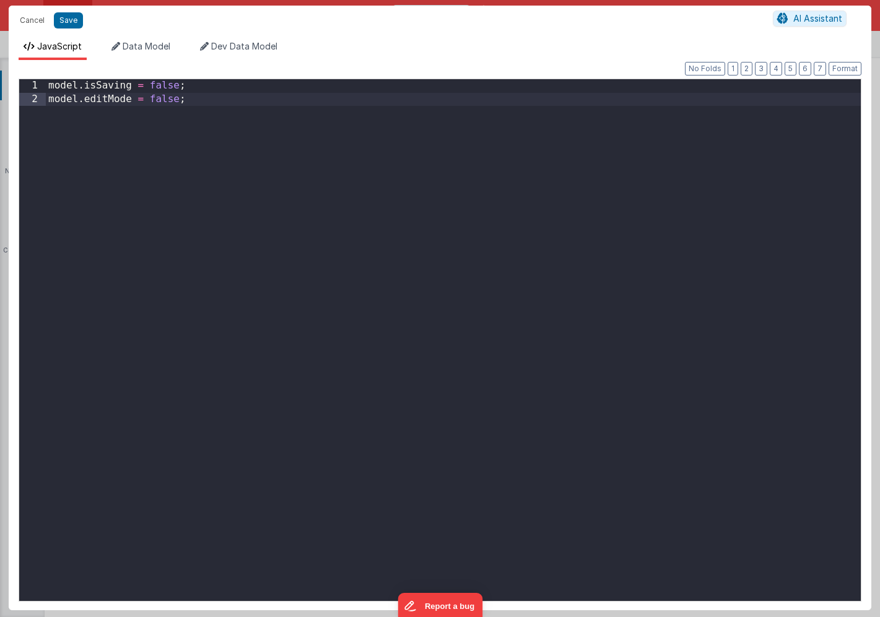
click at [162, 95] on div "model . isSaving = false ; model . editMode = false ;" at bounding box center [453, 353] width 815 height 549
click at [71, 24] on button "Save" at bounding box center [68, 20] width 29 height 16
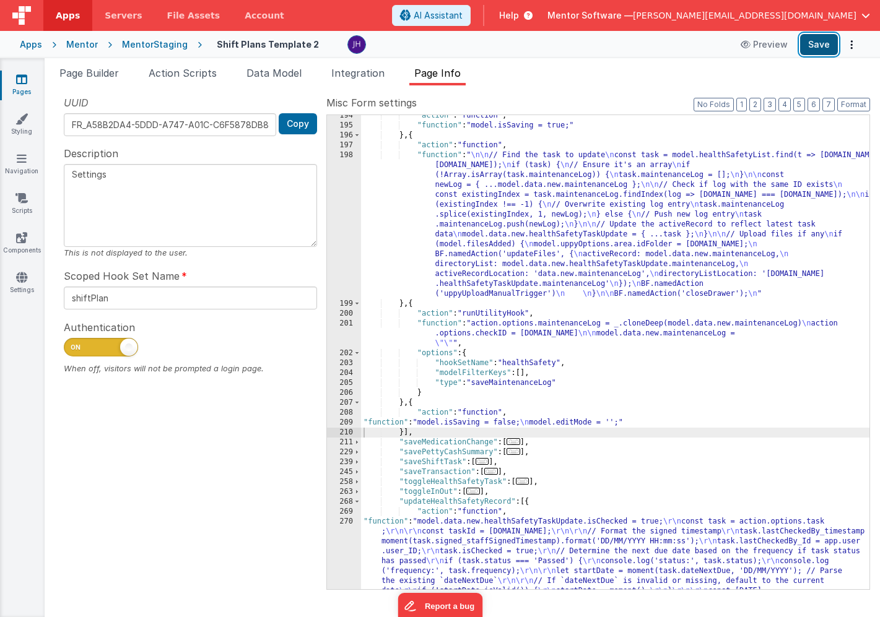
click at [817, 50] on button "Save" at bounding box center [819, 44] width 38 height 21
click at [81, 46] on div "Mentor" at bounding box center [82, 44] width 32 height 12
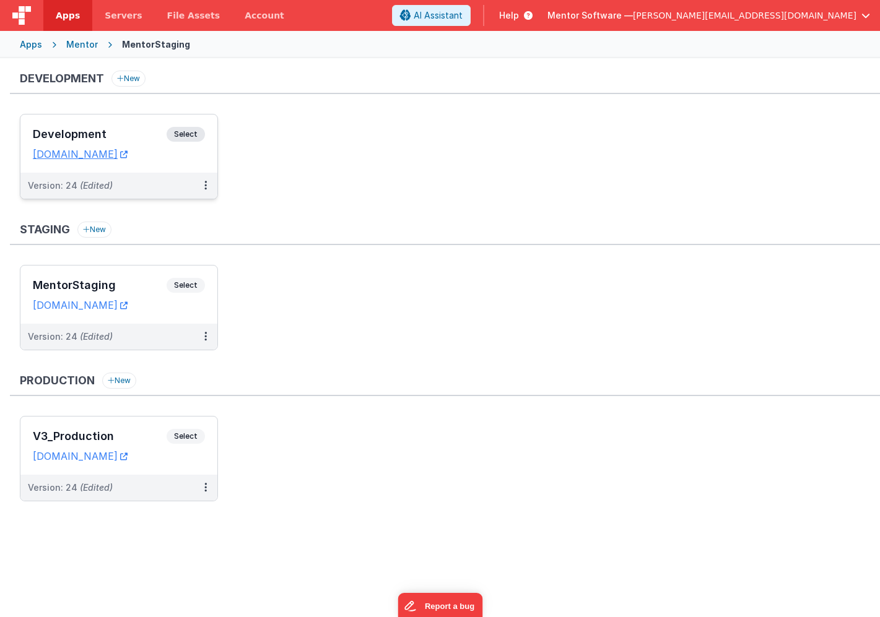
click at [116, 126] on div "Development Select URLs [DOMAIN_NAME]" at bounding box center [118, 144] width 197 height 58
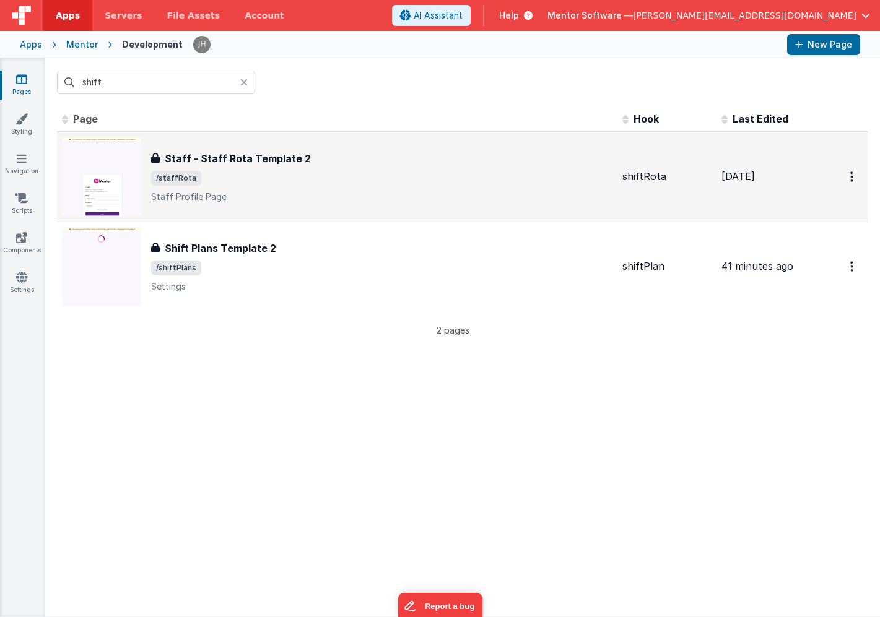
click at [383, 179] on span "/staffRota" at bounding box center [381, 178] width 461 height 15
